Goal: Find specific page/section: Find specific page/section

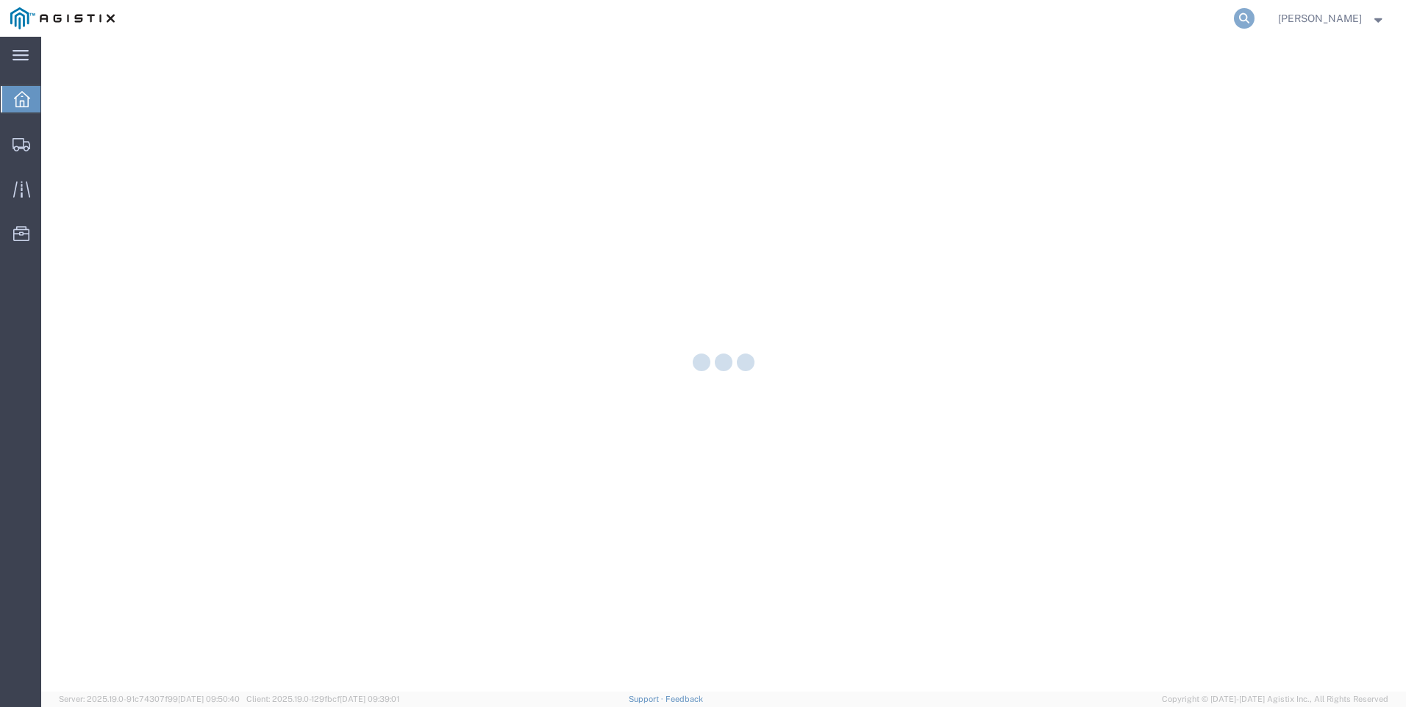
click at [1254, 19] on icon at bounding box center [1244, 18] width 21 height 21
click at [903, 19] on input "search" at bounding box center [1010, 18] width 447 height 35
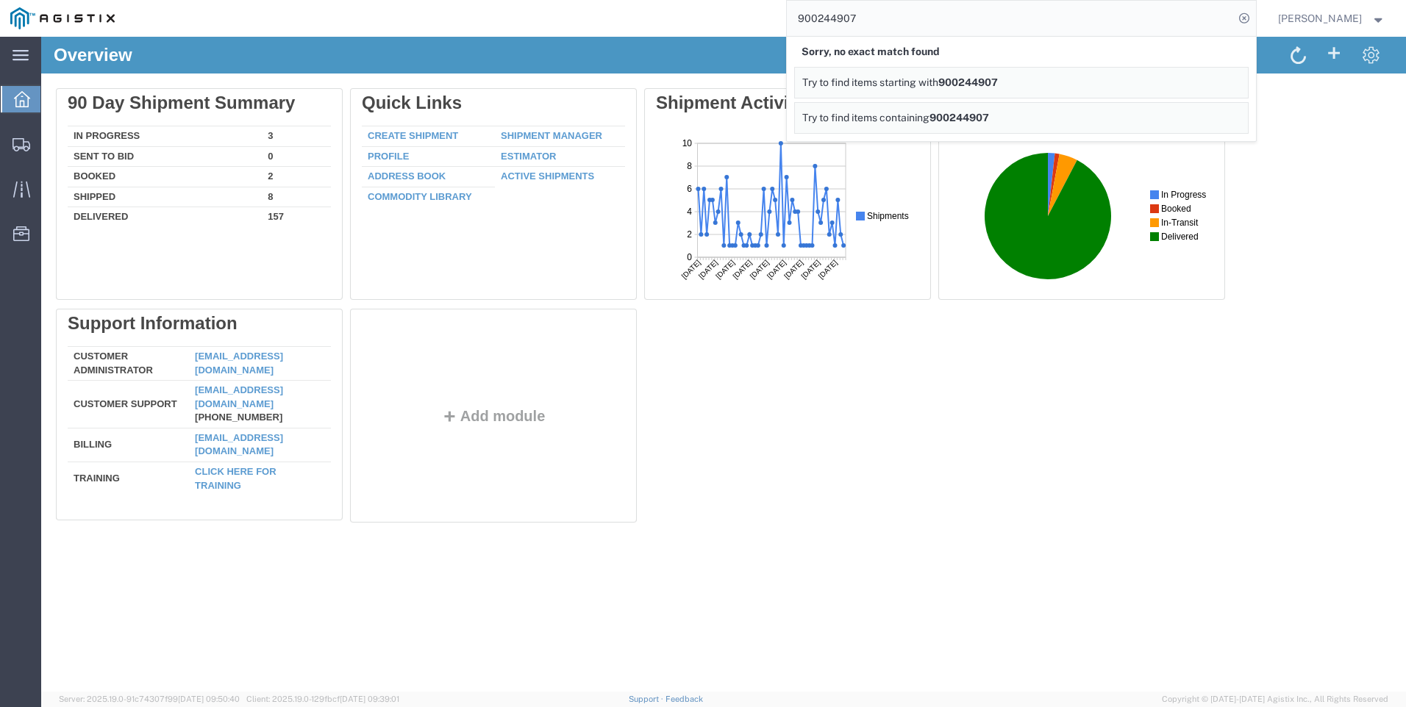
drag, startPoint x: 953, startPoint y: 12, endPoint x: 357, endPoint y: 27, distance: 596.5
click at [369, 24] on div "900244907 Sorry, no exact match found Try to find items starting with 900244907…" at bounding box center [690, 18] width 1131 height 37
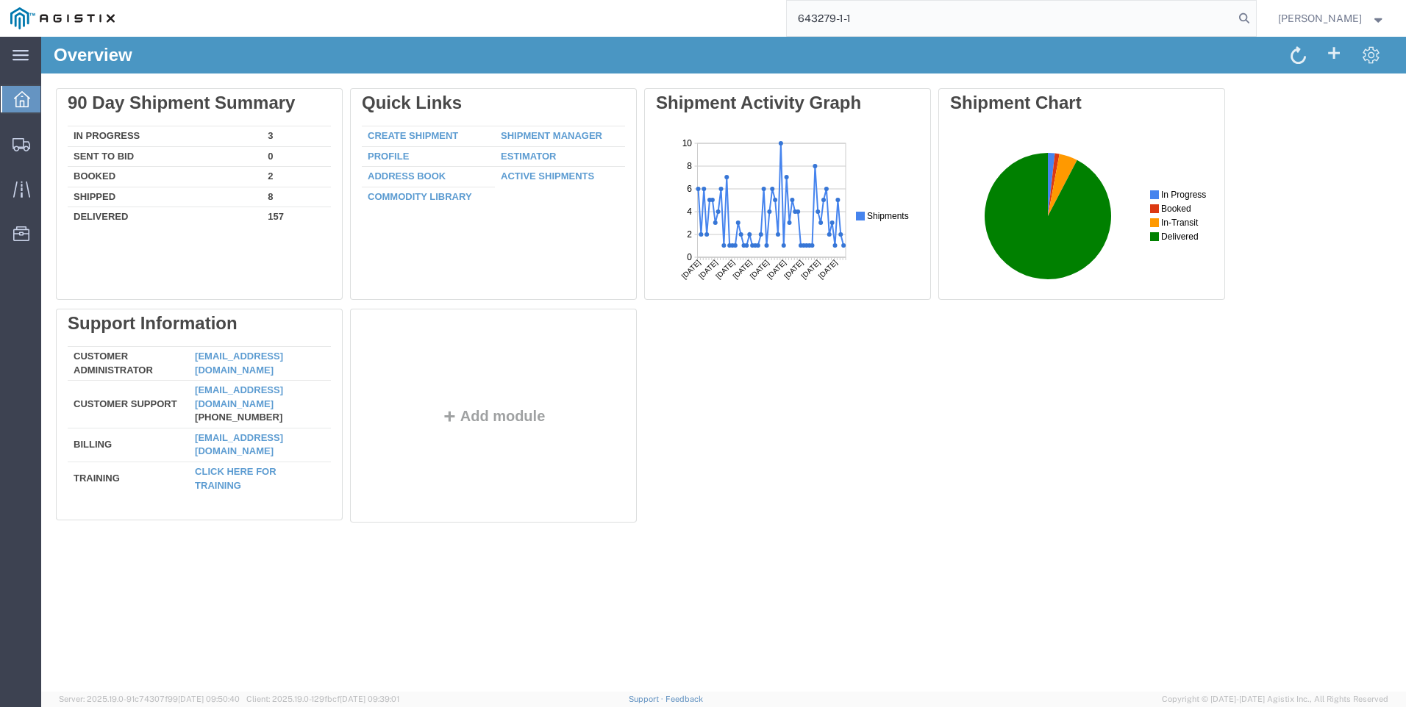
type input "643279-1-1"
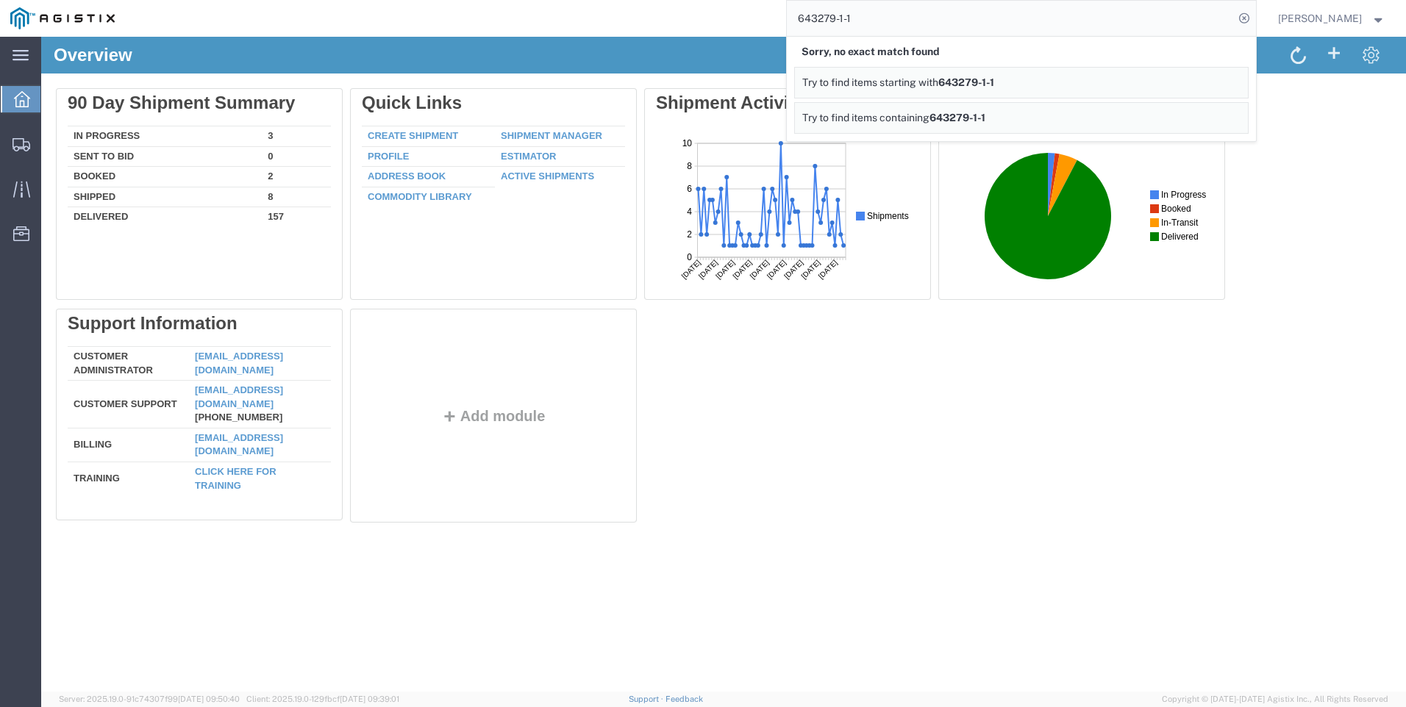
click at [853, 550] on div "Overview Delete 90 Day Shipment Summary In Progress 3 Sent To Bid 0 Booked 2 Sh…" at bounding box center [723, 364] width 1365 height 655
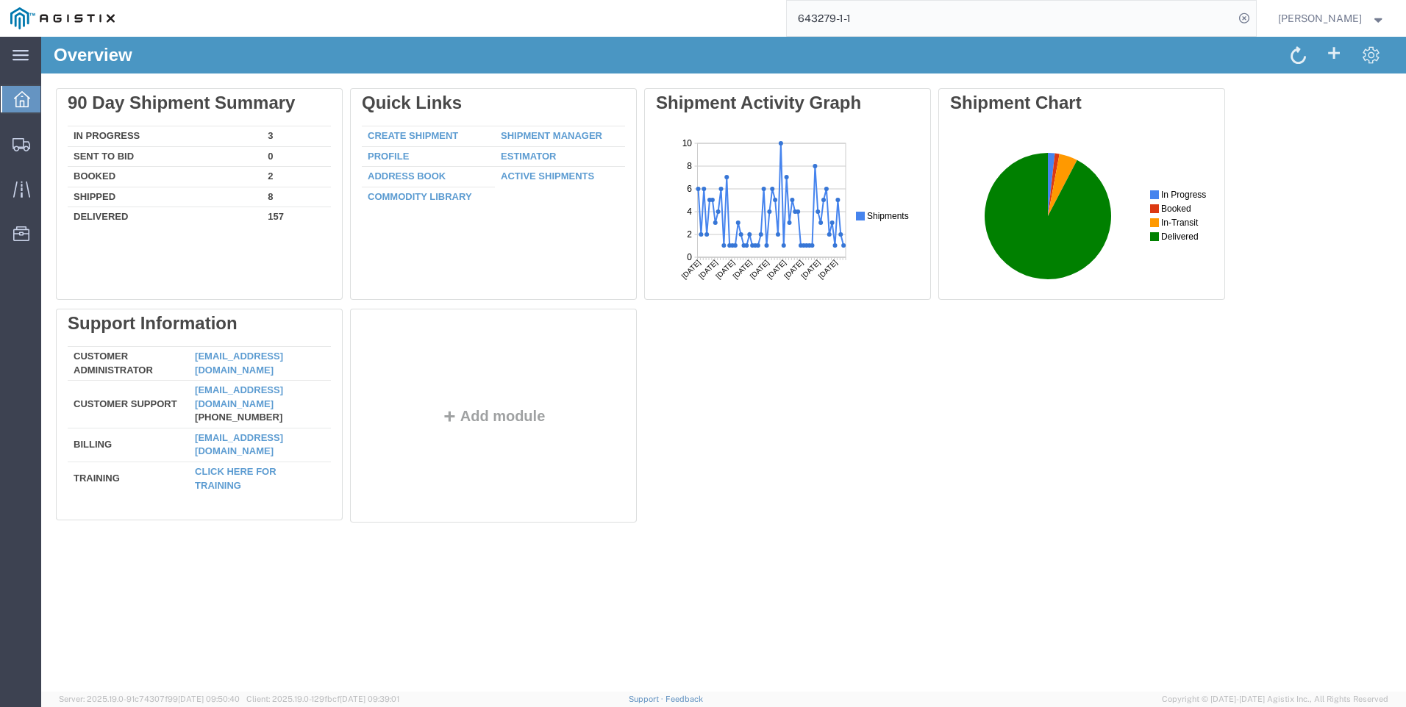
click at [814, 515] on div "Delete 90 Day Shipment Summary In Progress 3 Sent To Bid 0 Booked 2 Shipped 8 D…" at bounding box center [723, 308] width 1335 height 441
